Goal: Information Seeking & Learning: Learn about a topic

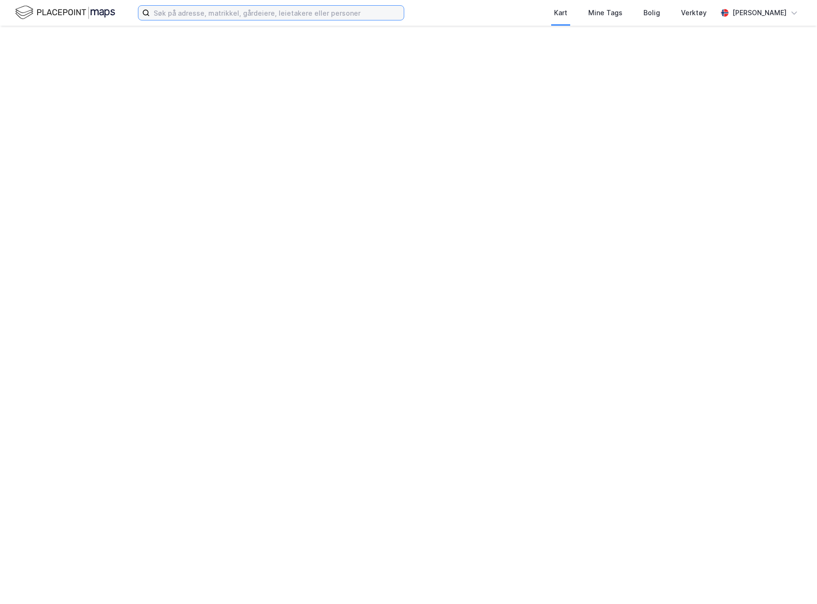
click at [174, 10] on input at bounding box center [277, 13] width 254 height 14
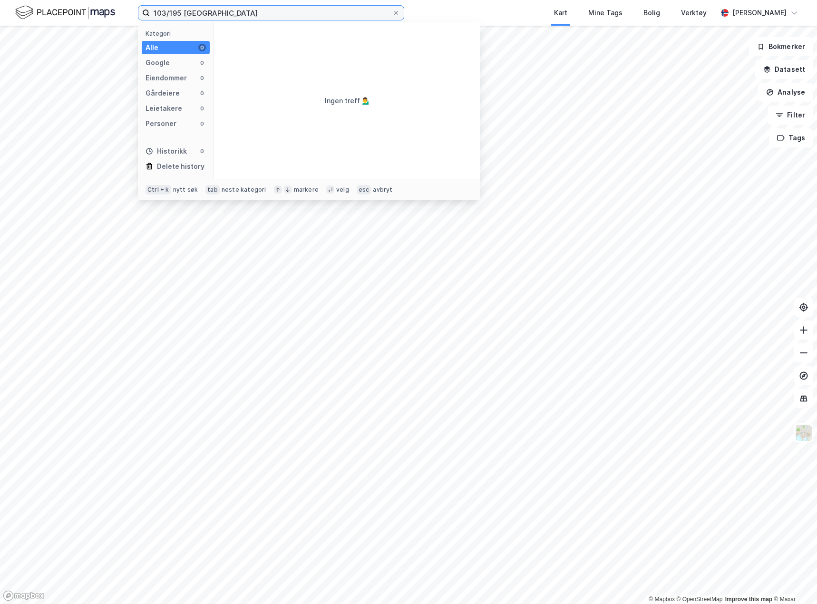
click at [226, 14] on input "103/195 [GEOGRAPHIC_DATA]" at bounding box center [271, 13] width 242 height 14
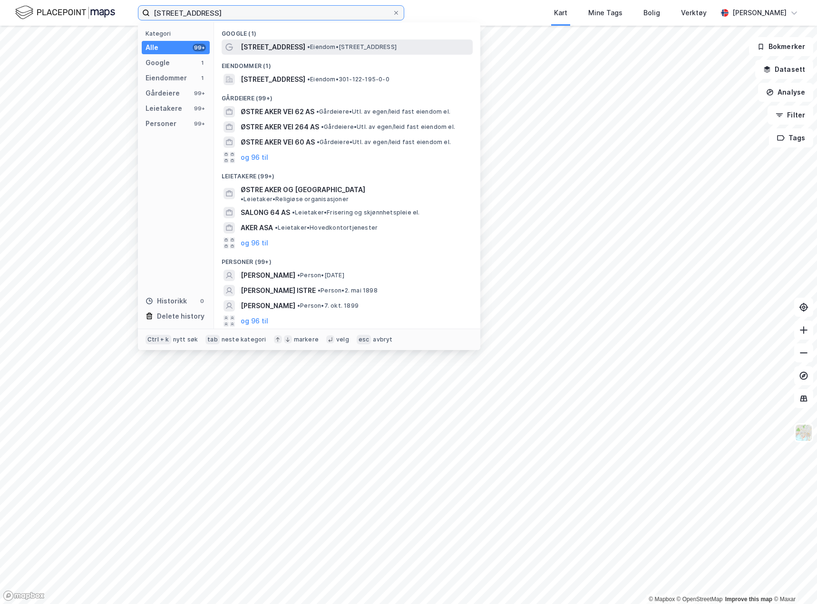
type input "[STREET_ADDRESS]"
click at [311, 51] on div "[STREET_ADDRESS] • Eiendom • [STREET_ADDRESS]" at bounding box center [356, 46] width 230 height 11
